Goal: Information Seeking & Learning: Find specific page/section

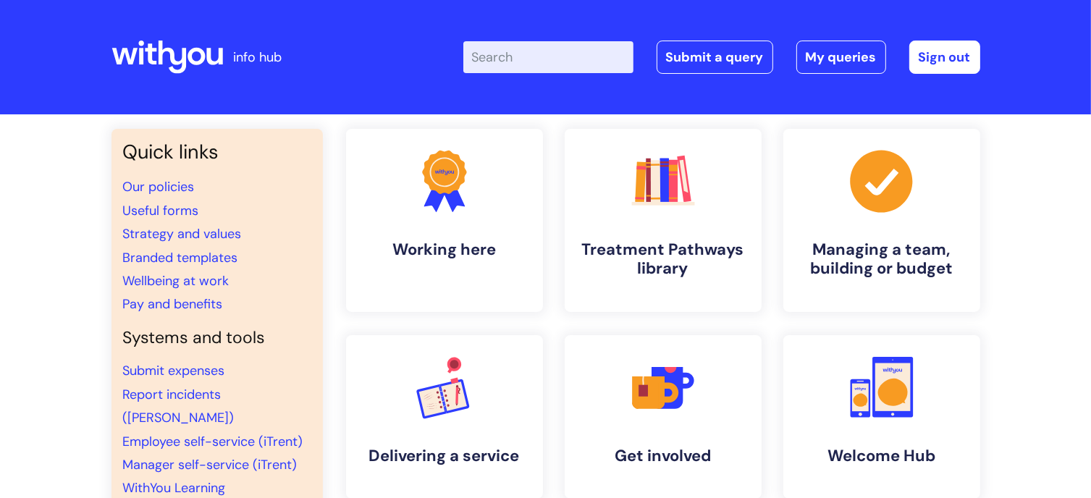
click at [511, 49] on input "Enter your search term here..." at bounding box center [549, 57] width 170 height 32
type input "supervision policy"
click button "Search" at bounding box center [0, 0] width 0 height 0
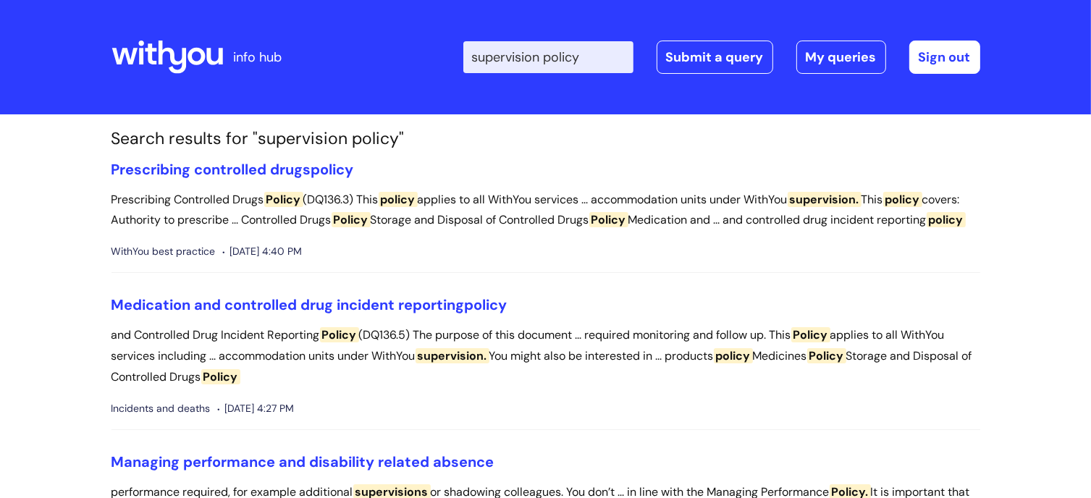
drag, startPoint x: 623, startPoint y: 57, endPoint x: 432, endPoint y: 42, distance: 191.1
click at [432, 43] on div "Enter your search term here... supervision policy Search Submit a query My quer…" at bounding box center [653, 56] width 653 height 85
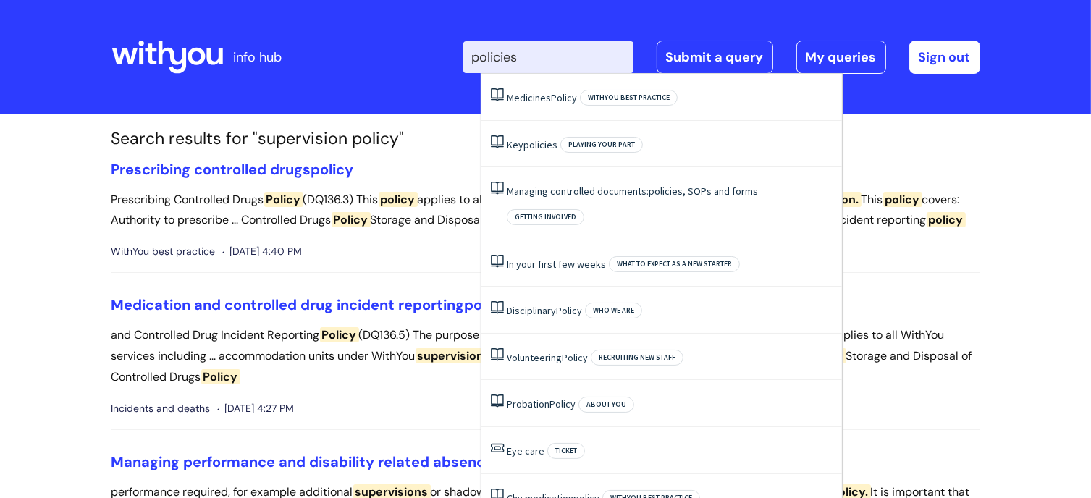
type input "policies"
click button "Search" at bounding box center [0, 0] width 0 height 0
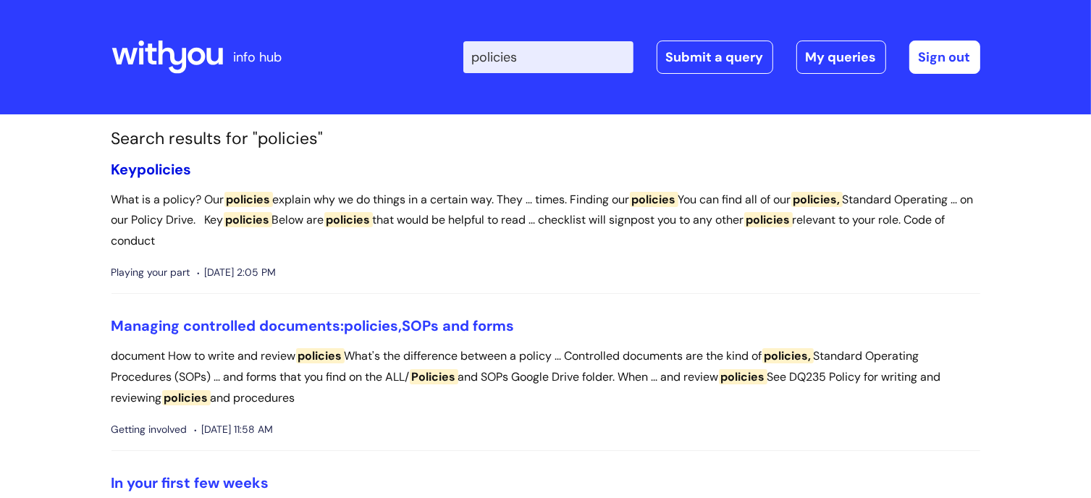
click at [175, 166] on span "policies" at bounding box center [165, 169] width 54 height 19
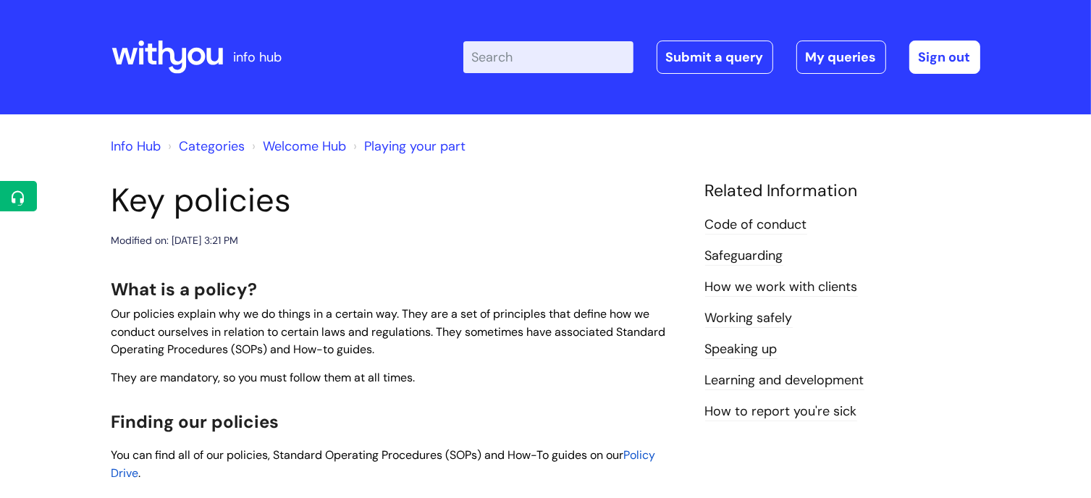
click at [134, 142] on link "Info Hub" at bounding box center [137, 146] width 50 height 17
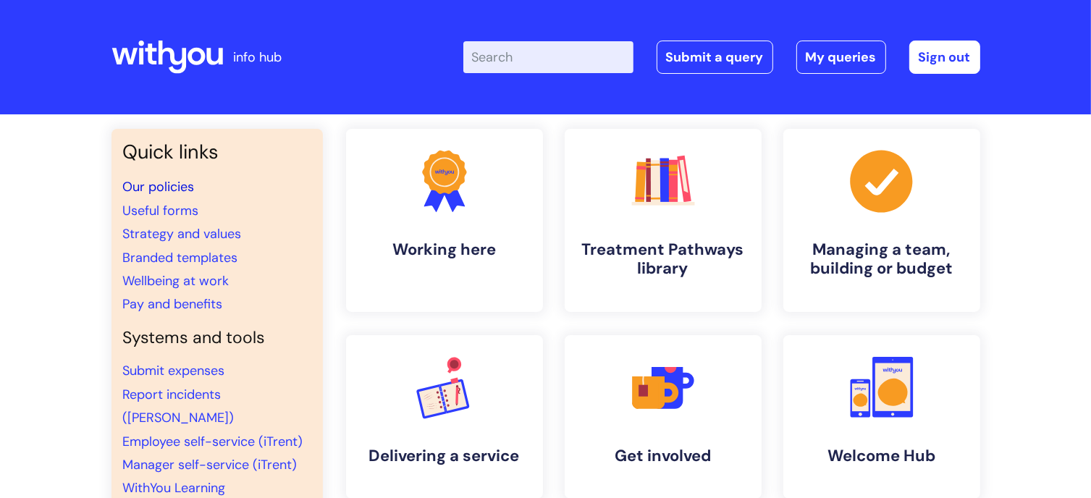
click at [172, 178] on link "Our policies" at bounding box center [159, 186] width 72 height 17
